Goal: Task Accomplishment & Management: Use online tool/utility

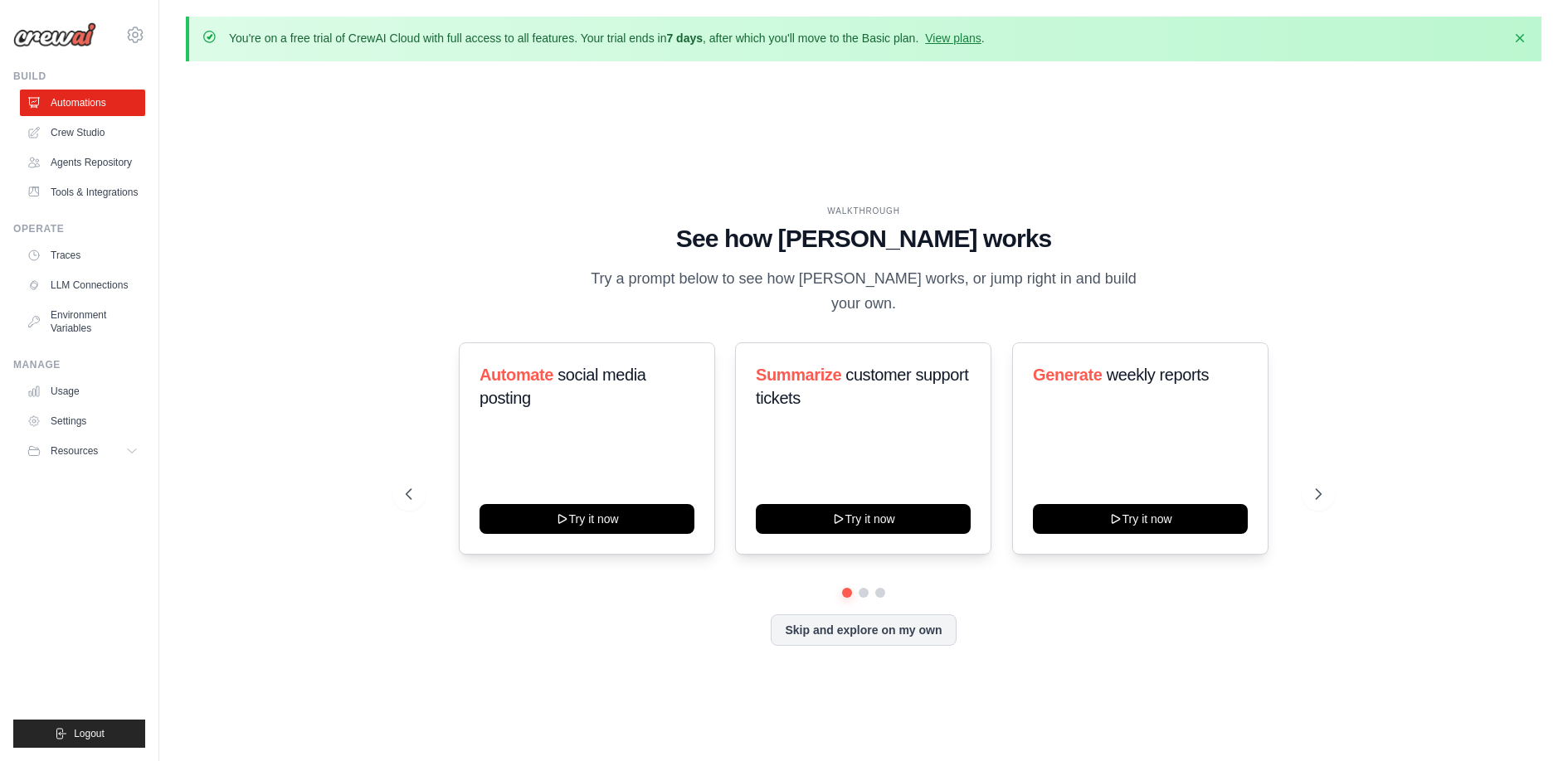
click at [561, 629] on div "Skip and explore on my own" at bounding box center [864, 630] width 916 height 32
click at [83, 163] on link "Agents Repository" at bounding box center [84, 162] width 126 height 26
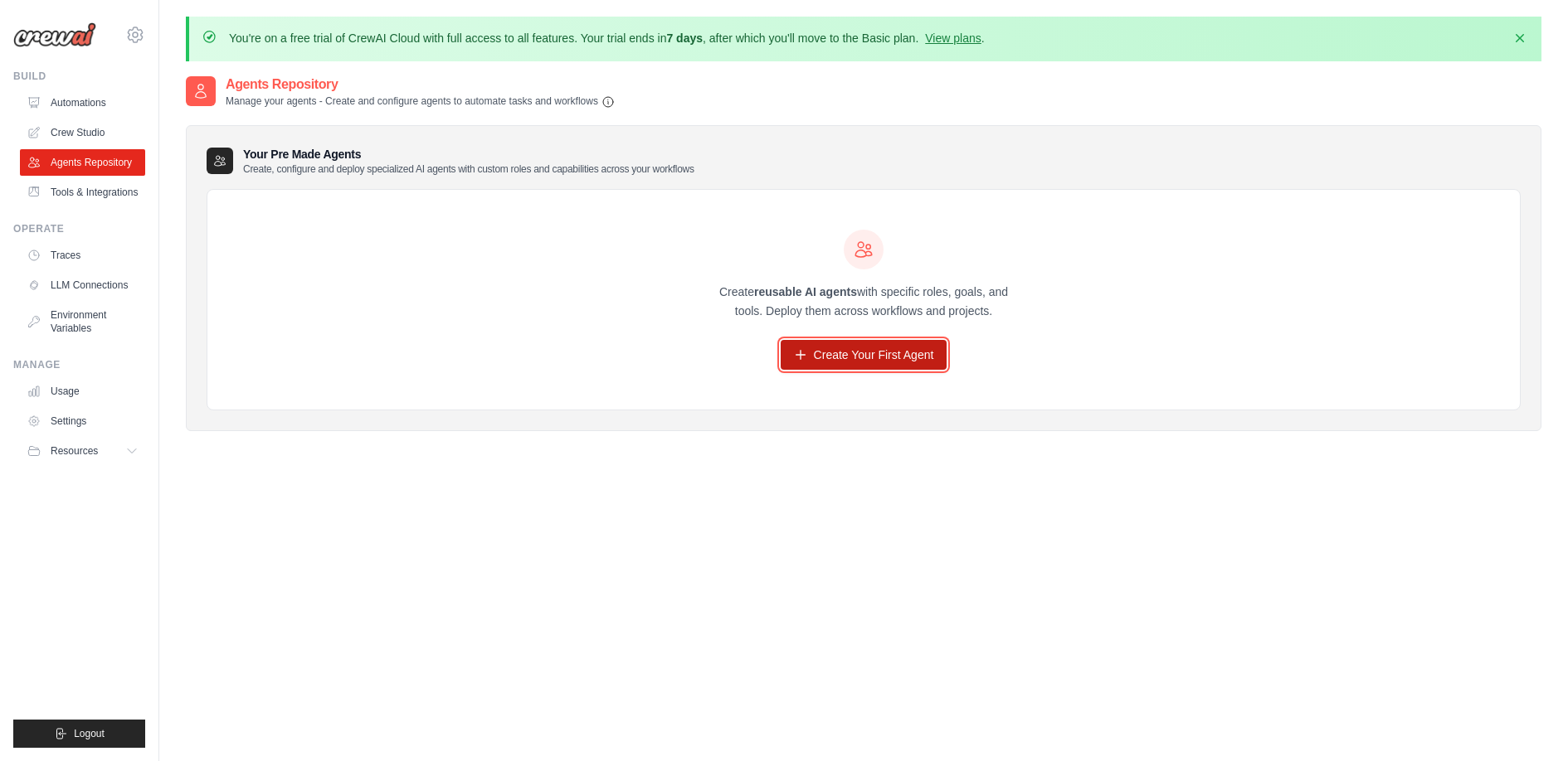
click at [875, 347] on link "Create Your First Agent" at bounding box center [864, 354] width 166 height 30
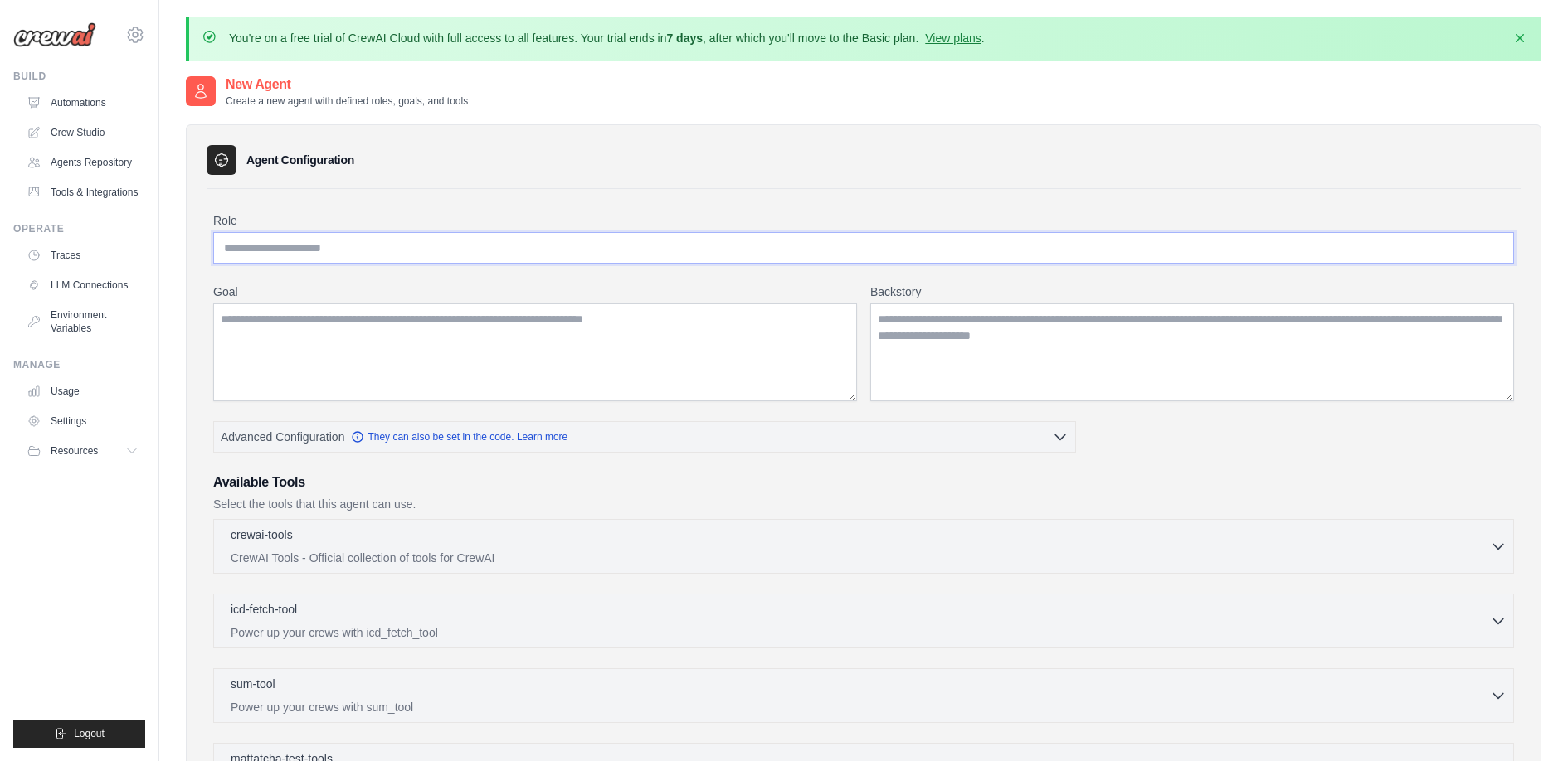
click at [455, 250] on input "Role" at bounding box center [864, 248] width 1300 height 32
click at [110, 165] on link "Agents Repository" at bounding box center [84, 162] width 126 height 26
